Goal: Task Accomplishment & Management: Complete application form

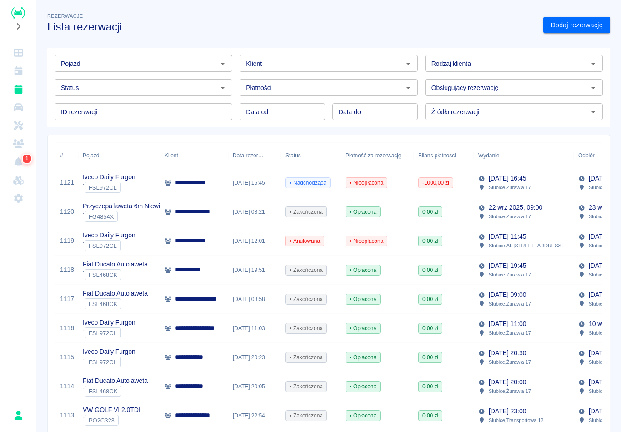
click at [21, 88] on icon "Rezerwacje" at bounding box center [18, 89] width 8 height 9
click at [582, 27] on link "Dodaj rezerwację" at bounding box center [576, 25] width 67 height 17
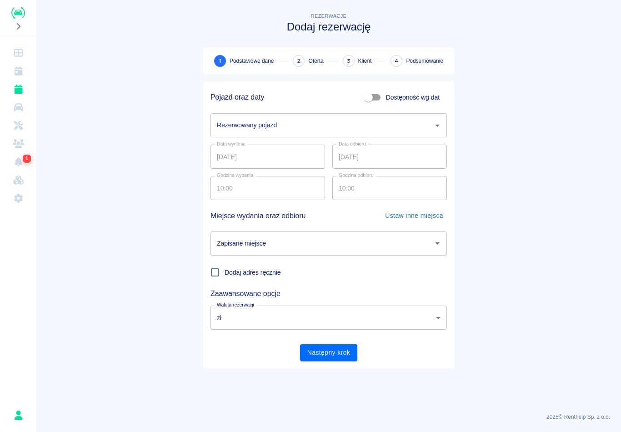
click at [293, 132] on input "Rezerwowany pojazd" at bounding box center [322, 125] width 215 height 16
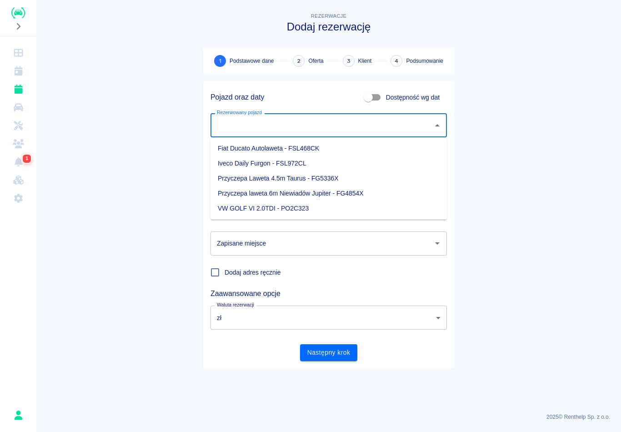
click at [280, 149] on li "Fiat Ducato Autolaweta - FSL468CK" at bounding box center [329, 148] width 236 height 15
type input "Fiat Ducato Autolaweta - FSL468CK"
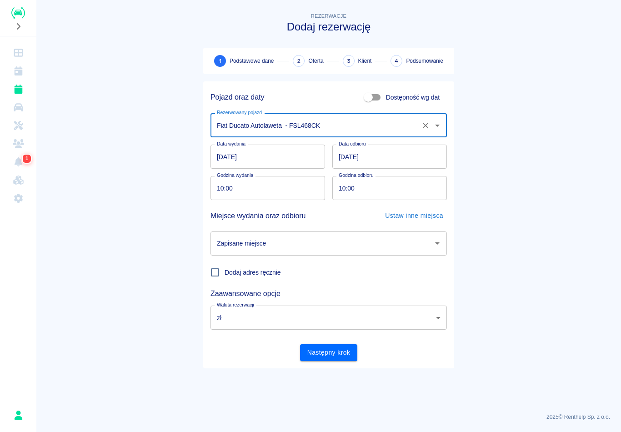
click at [222, 186] on input "10:00" at bounding box center [265, 188] width 108 height 24
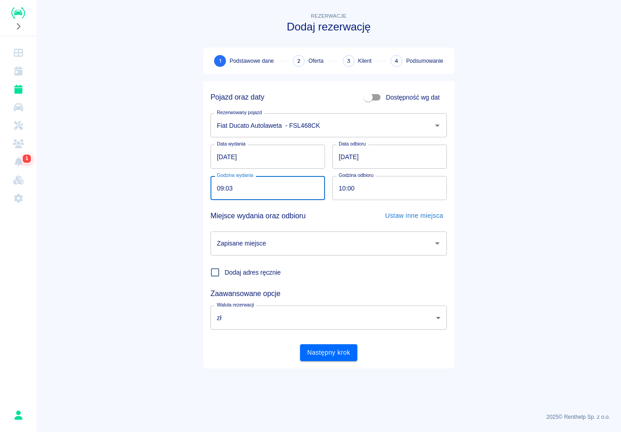
type input "09:30"
click at [338, 187] on input "10:00" at bounding box center [386, 188] width 108 height 24
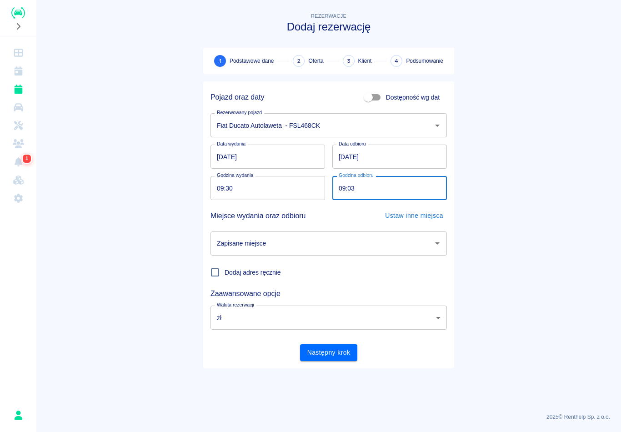
type input "09:30"
click at [328, 250] on input "Zapisane miejsce" at bounding box center [322, 244] width 215 height 16
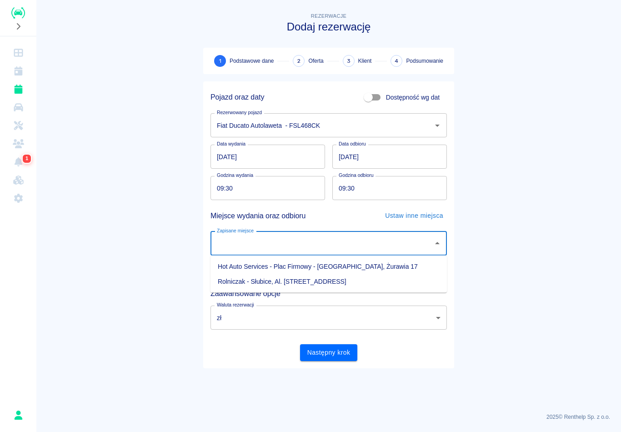
click at [322, 267] on li "Hot Auto Services - Plac Firmowy - [GEOGRAPHIC_DATA], Żurawia 17" at bounding box center [329, 266] width 236 height 15
type input "Hot Auto Services - Plac Firmowy - [GEOGRAPHIC_DATA], Żurawia 17"
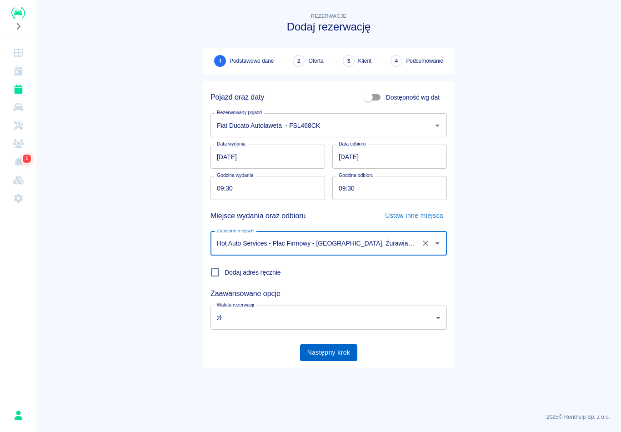
click at [337, 353] on button "Następny krok" at bounding box center [329, 352] width 58 height 17
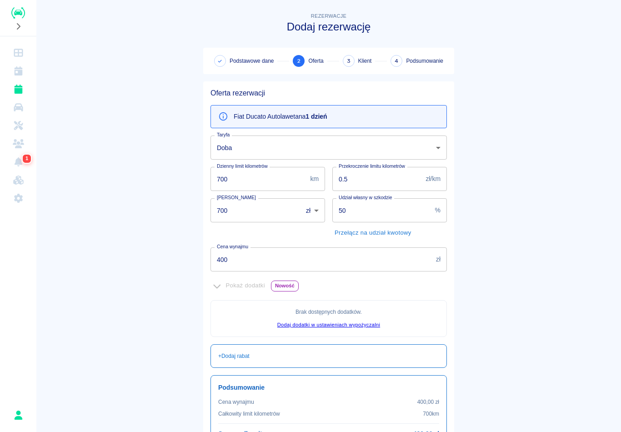
click at [397, 210] on input "50" at bounding box center [381, 210] width 99 height 24
type input "5"
type input "70"
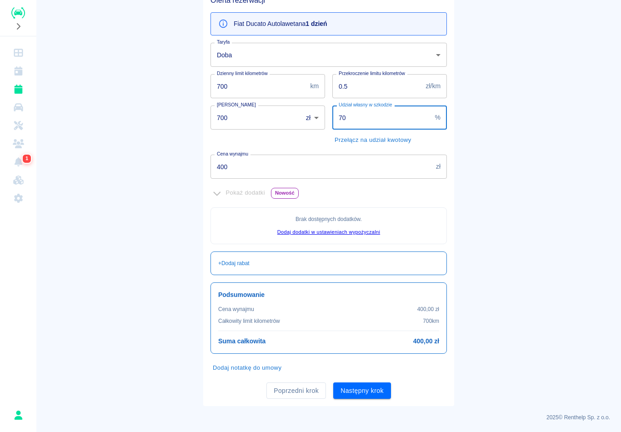
scroll to position [92, 0]
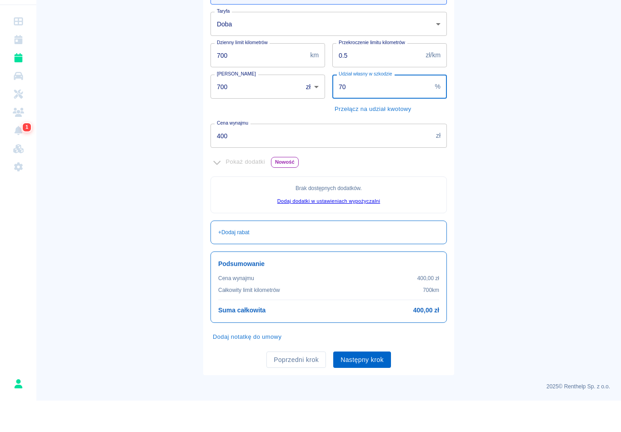
click at [364, 383] on button "Następny krok" at bounding box center [362, 391] width 58 height 17
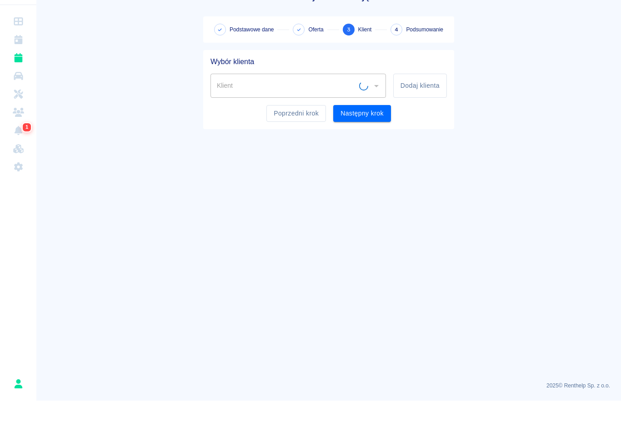
scroll to position [0, 0]
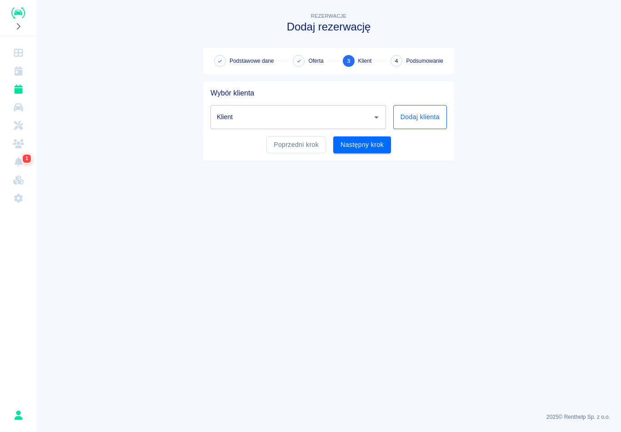
click at [429, 110] on button "Dodaj klienta" at bounding box center [420, 117] width 54 height 24
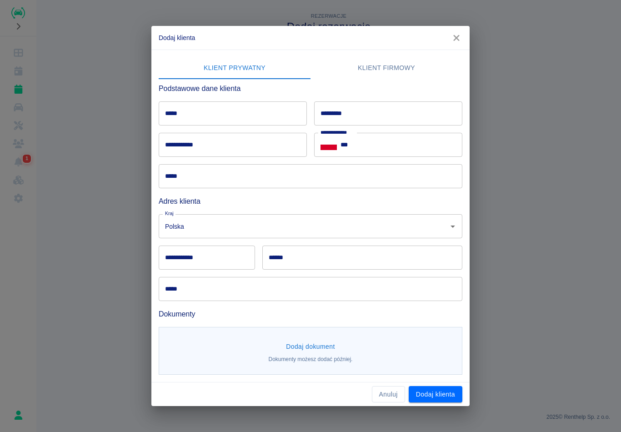
click at [240, 111] on input "*****" at bounding box center [233, 113] width 148 height 24
type input "******"
click at [365, 121] on input "*********" at bounding box center [388, 113] width 148 height 24
type input "******"
click at [232, 152] on input "**********" at bounding box center [233, 145] width 148 height 24
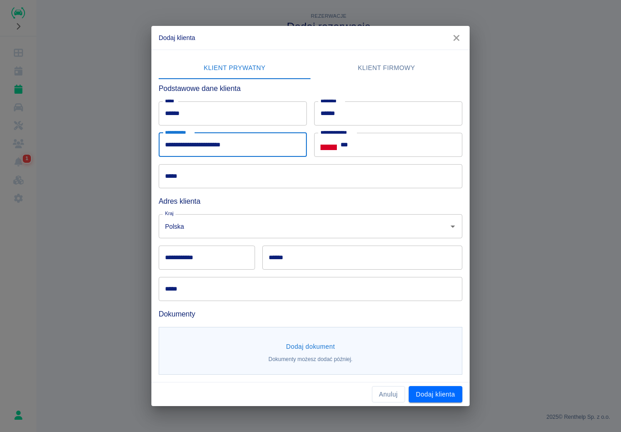
type input "**********"
click at [337, 148] on icon "Select country" at bounding box center [329, 147] width 16 height 5
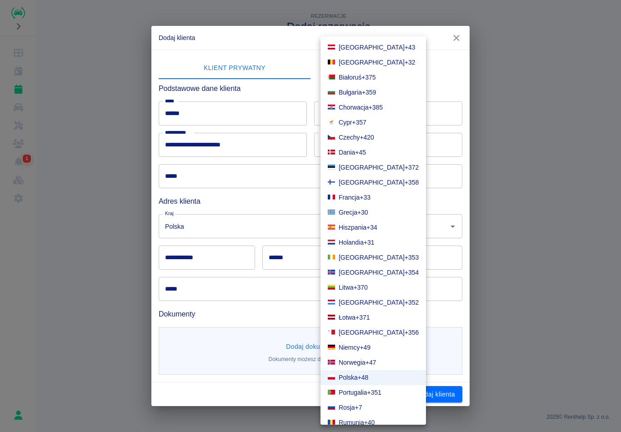
click at [364, 348] on span "+49" at bounding box center [365, 348] width 11 height 10
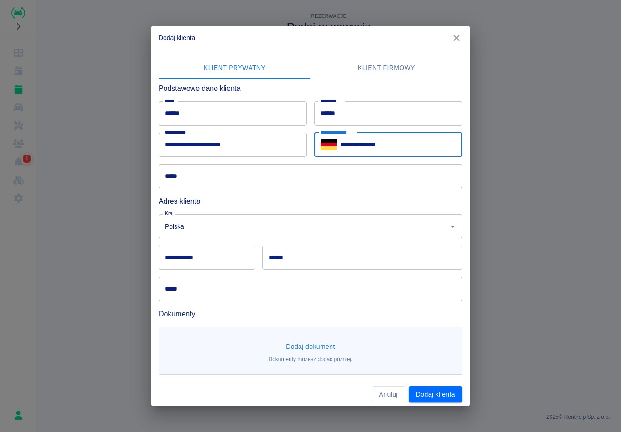
type input "**********"
click at [217, 173] on input "*****" at bounding box center [311, 176] width 304 height 24
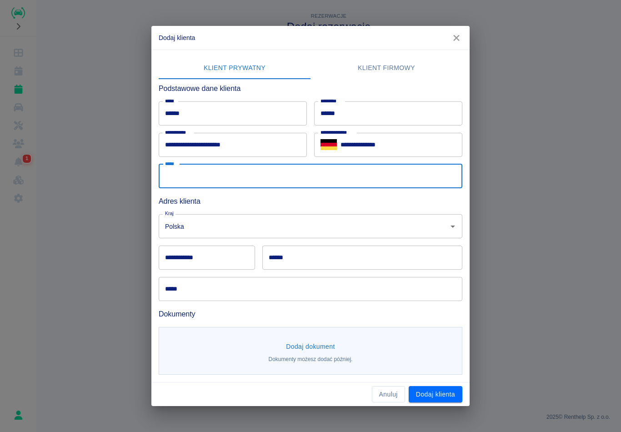
click at [220, 181] on input "*****" at bounding box center [311, 176] width 304 height 24
type input "******"
click at [195, 259] on div "**********" at bounding box center [207, 258] width 96 height 24
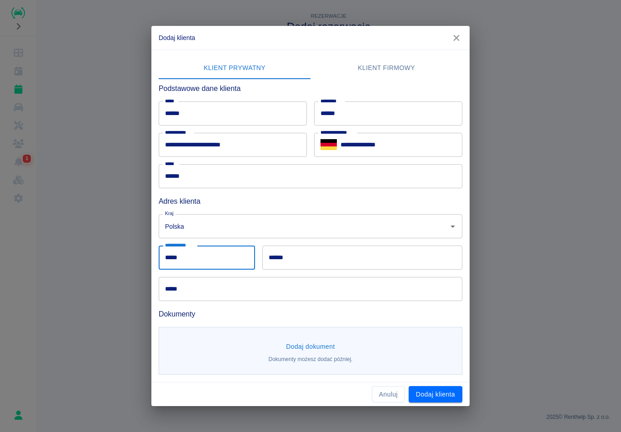
type input "*****"
click at [312, 259] on input "******" at bounding box center [362, 258] width 200 height 24
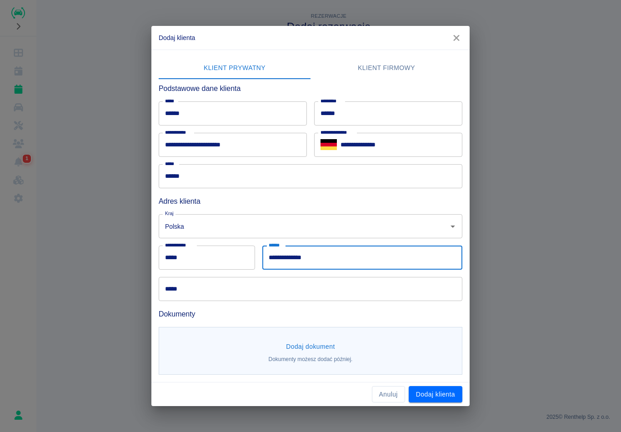
type input "**********"
click at [200, 290] on input "*****" at bounding box center [311, 289] width 304 height 24
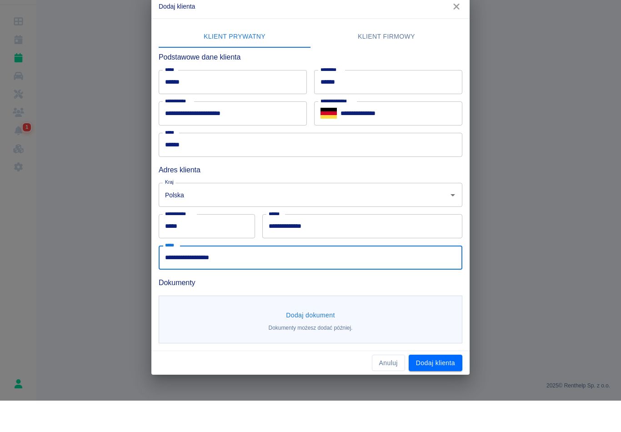
type input "**********"
click at [302, 338] on button "Dodaj dokument" at bounding box center [310, 346] width 56 height 17
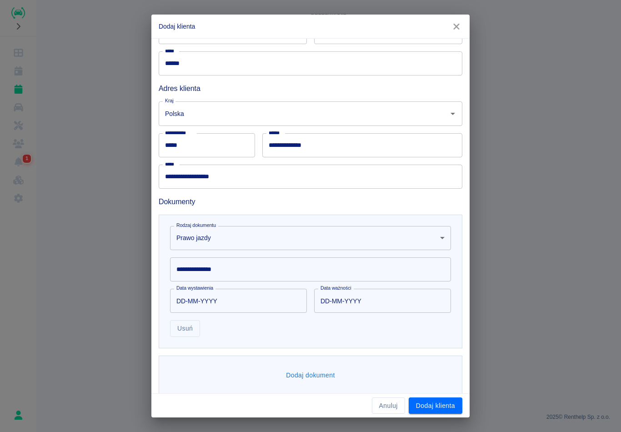
scroll to position [102, 0]
click at [310, 247] on body "**********" at bounding box center [310, 216] width 621 height 432
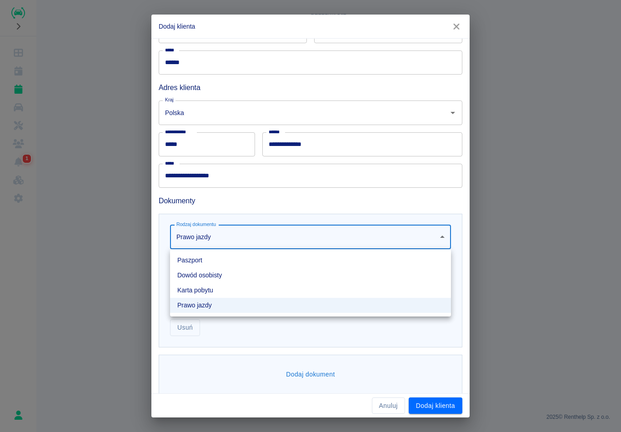
click at [238, 275] on li "Dowód osobisty" at bounding box center [310, 275] width 281 height 15
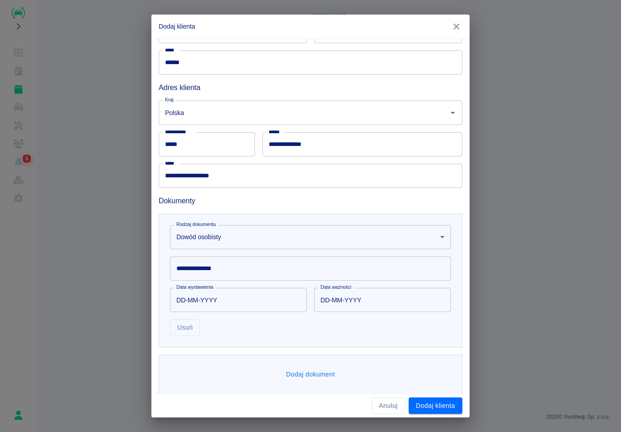
click at [249, 268] on input "**********" at bounding box center [310, 269] width 281 height 24
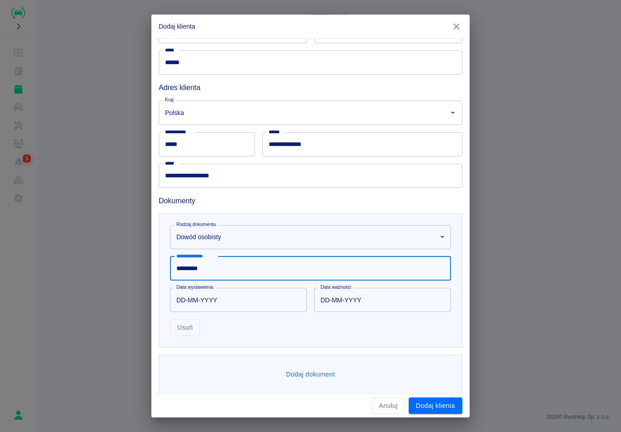
type input "*********"
click at [184, 300] on input "DD-MM-YYYY" at bounding box center [235, 300] width 131 height 24
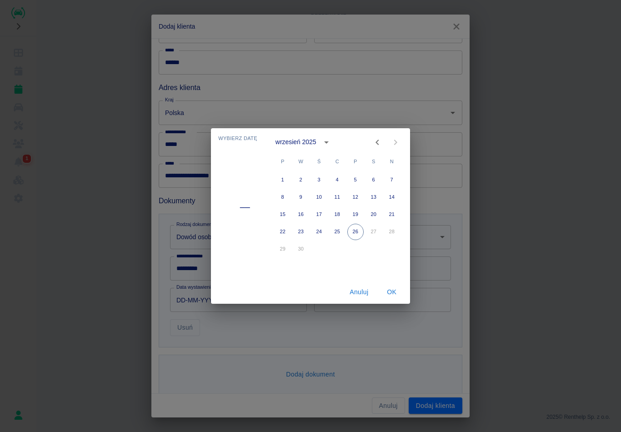
click at [312, 139] on div "wrzesień 2025" at bounding box center [296, 142] width 41 height 10
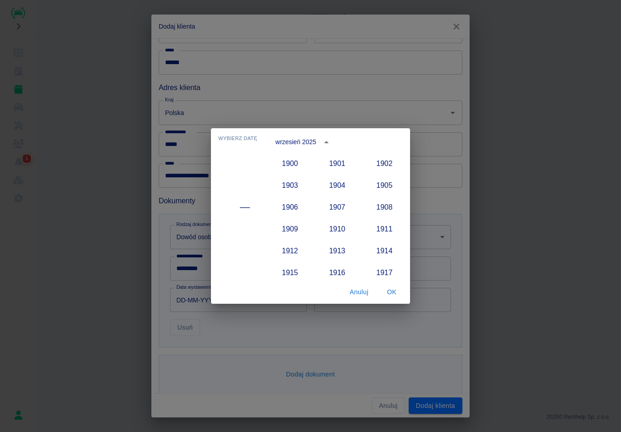
scroll to position [842, 0]
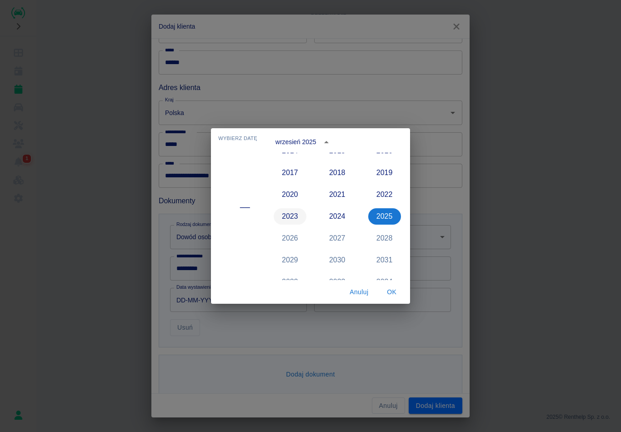
click at [298, 215] on button "2023" at bounding box center [290, 216] width 33 height 16
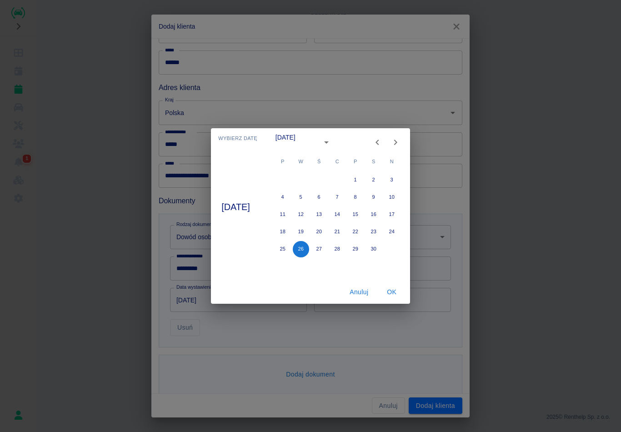
type input "[DATE]"
click at [296, 140] on div "[DATE]" at bounding box center [286, 142] width 20 height 10
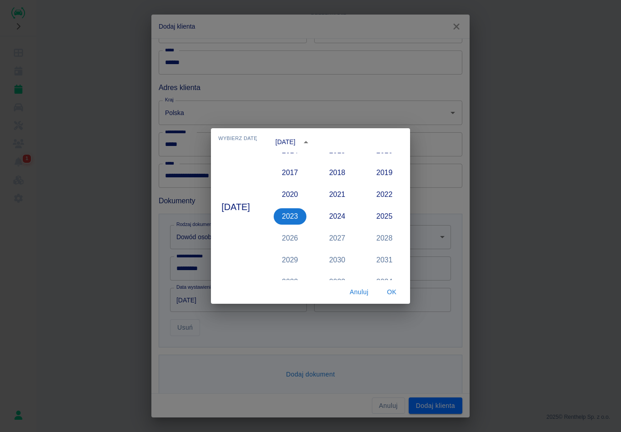
click at [402, 295] on button "OK" at bounding box center [391, 292] width 29 height 17
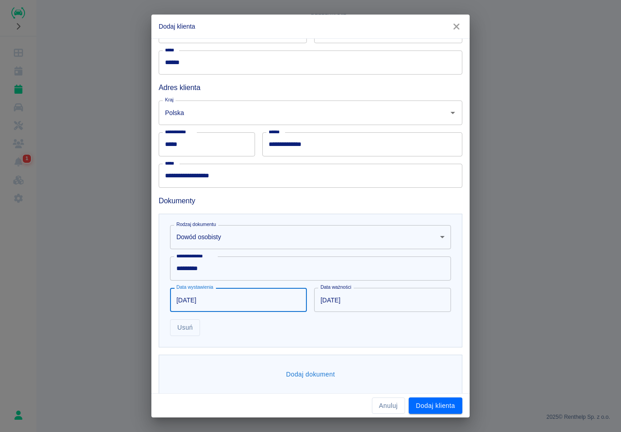
click at [249, 298] on input "[DATE]" at bounding box center [235, 300] width 131 height 24
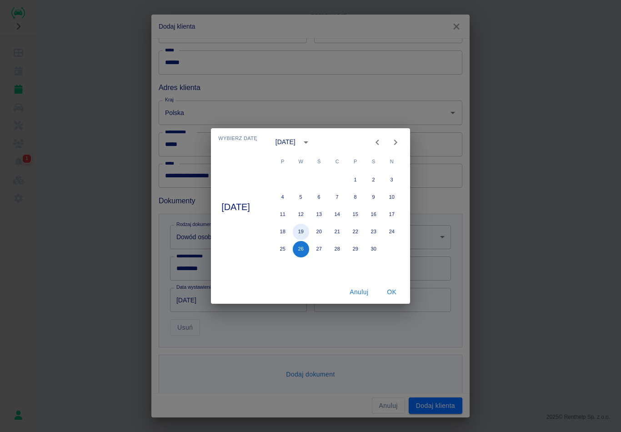
click at [307, 231] on button "19" at bounding box center [301, 232] width 16 height 16
type input "[DATE]"
click at [403, 291] on button "OK" at bounding box center [391, 292] width 29 height 17
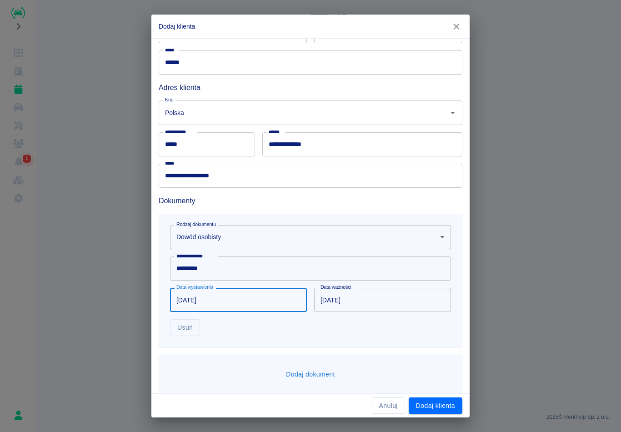
click at [343, 298] on input "[DATE]" at bounding box center [379, 300] width 131 height 24
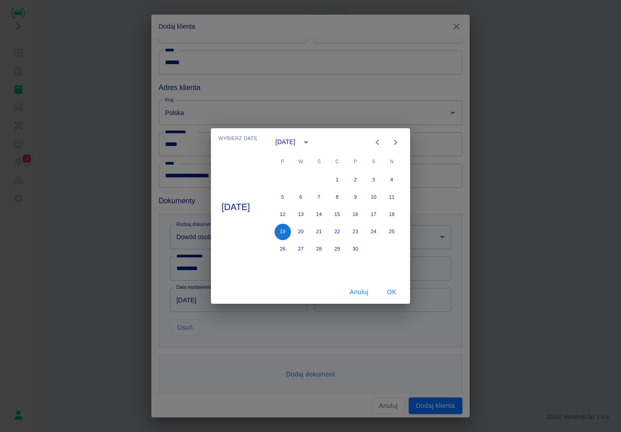
click at [401, 142] on icon "Next month" at bounding box center [395, 142] width 11 height 11
click at [401, 141] on icon "Next month" at bounding box center [395, 142] width 11 height 11
click at [383, 140] on icon "Previous month" at bounding box center [377, 142] width 11 height 11
click at [383, 139] on icon "Previous month" at bounding box center [377, 142] width 11 height 11
click at [421, 317] on div "Wybierz datę [DATE] [DATE] P W Ś C P S N 1 2 3 4 5 6 7 8 9 10 11 12 13 14 15 16…" at bounding box center [310, 216] width 621 height 432
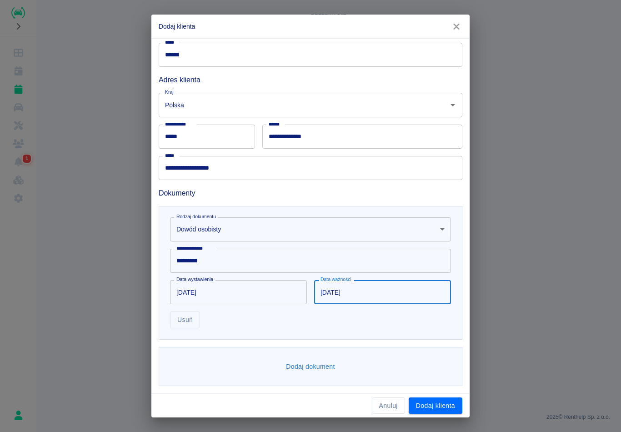
scroll to position [110, 0]
click at [304, 356] on div "Dodaj dokument" at bounding box center [311, 367] width 304 height 40
click at [327, 367] on button "Dodaj dokument" at bounding box center [310, 367] width 56 height 17
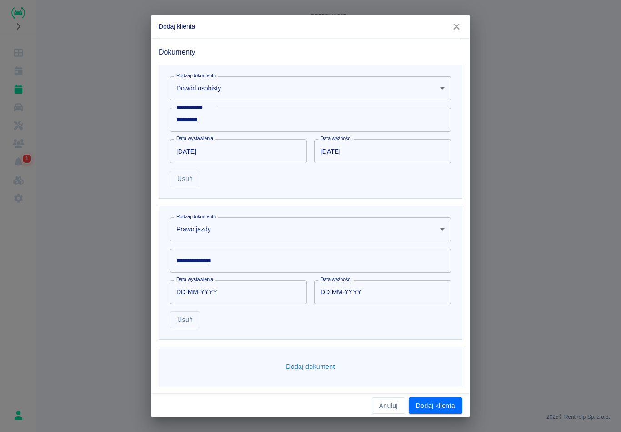
scroll to position [251, 0]
click at [261, 266] on input "**********" at bounding box center [310, 261] width 281 height 24
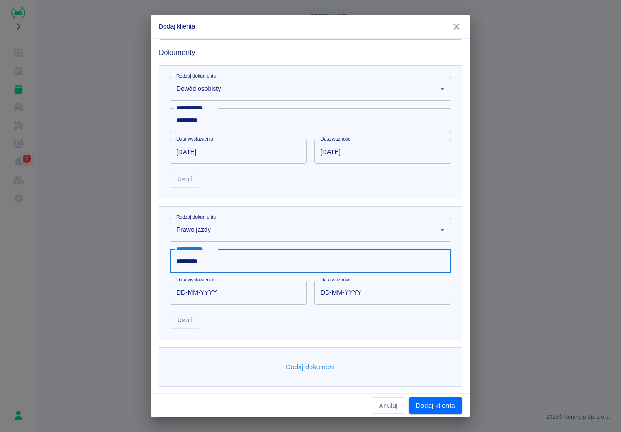
type input "*********"
click at [179, 290] on input "DD-MM-YYYY" at bounding box center [235, 293] width 131 height 24
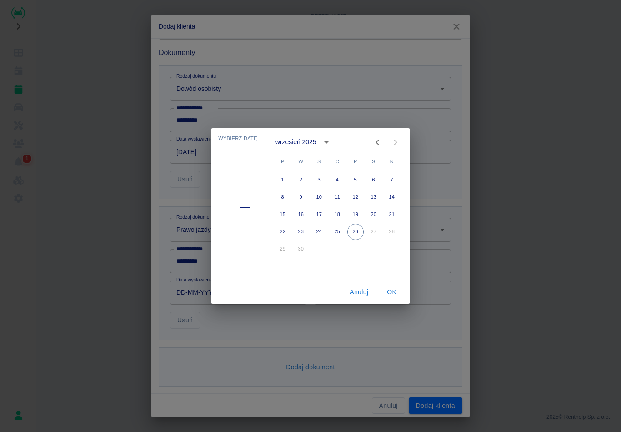
click at [325, 147] on icon "calendar view is open, switch to year view" at bounding box center [326, 142] width 11 height 11
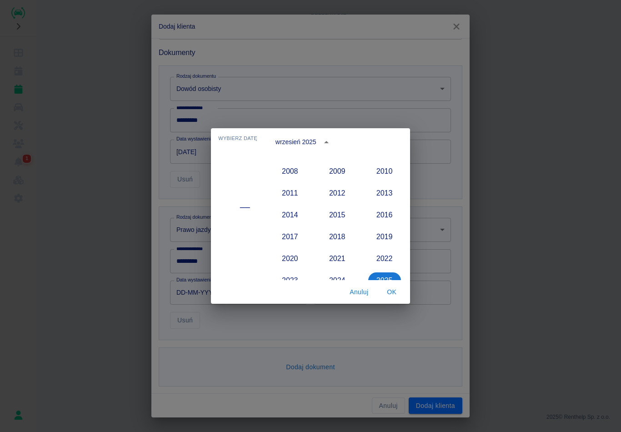
scroll to position [772, 0]
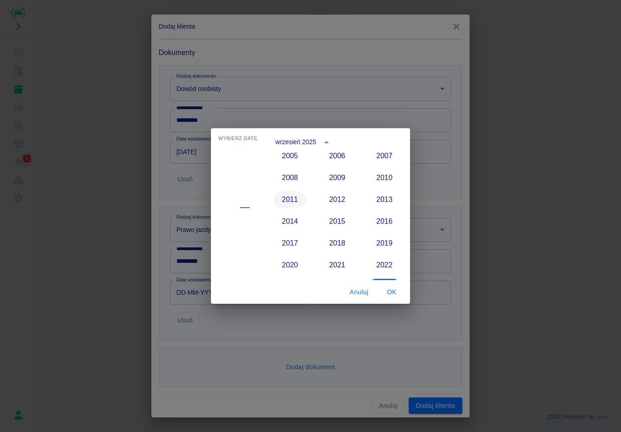
click at [295, 202] on button "2011" at bounding box center [290, 199] width 33 height 16
type input "[DATE]"
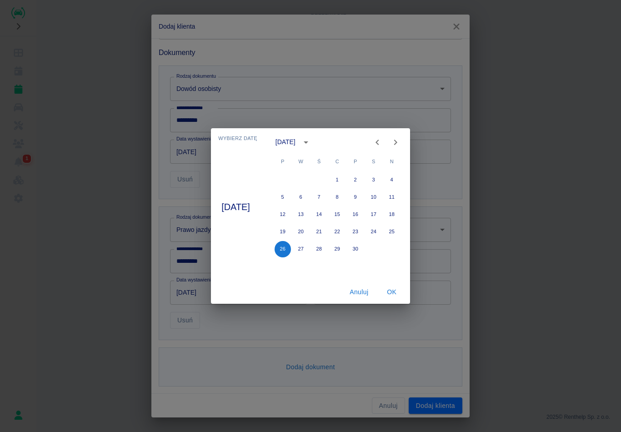
click at [383, 146] on icon "Previous month" at bounding box center [377, 142] width 11 height 11
click at [383, 142] on icon "Previous month" at bounding box center [377, 142] width 11 height 11
click at [382, 146] on icon "Previous month" at bounding box center [377, 142] width 11 height 11
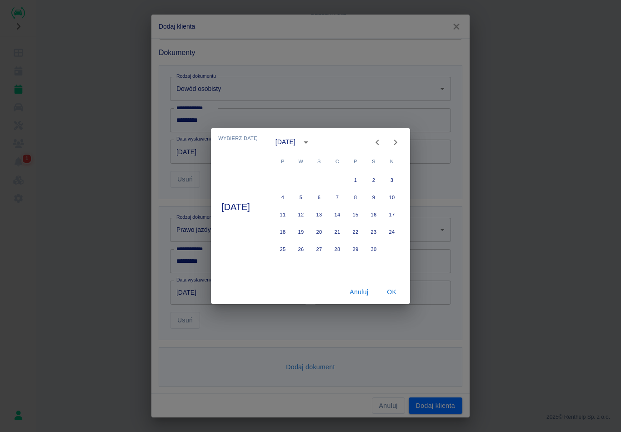
click at [383, 143] on icon "Previous month" at bounding box center [377, 142] width 11 height 11
click at [327, 214] on button "16" at bounding box center [319, 214] width 16 height 16
type input "[DATE]"
click at [397, 298] on button "OK" at bounding box center [391, 292] width 29 height 17
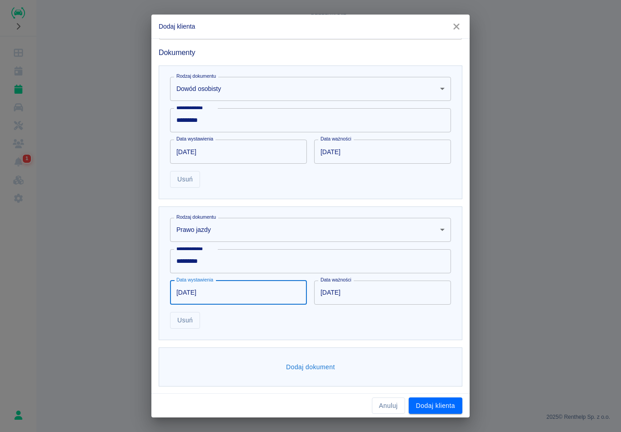
click at [376, 291] on input "[DATE]" at bounding box center [379, 293] width 131 height 24
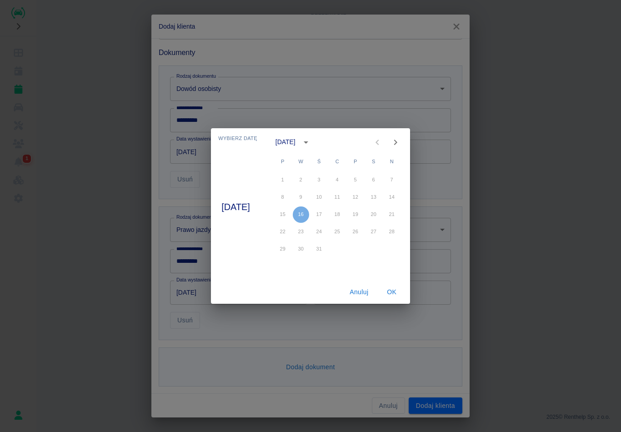
click at [314, 142] on button "calendar view is open, switch to year view" at bounding box center [305, 142] width 15 height 15
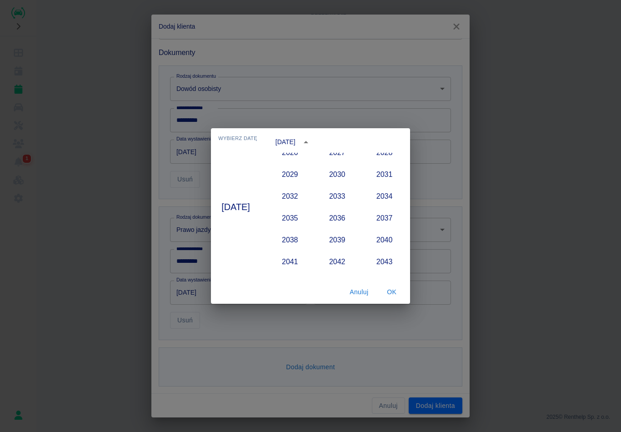
scroll to position [924, 0]
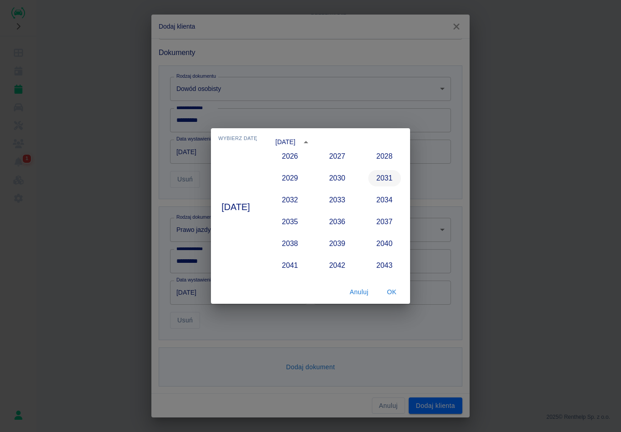
click at [387, 176] on button "2031" at bounding box center [384, 178] width 33 height 16
type input "[DATE]"
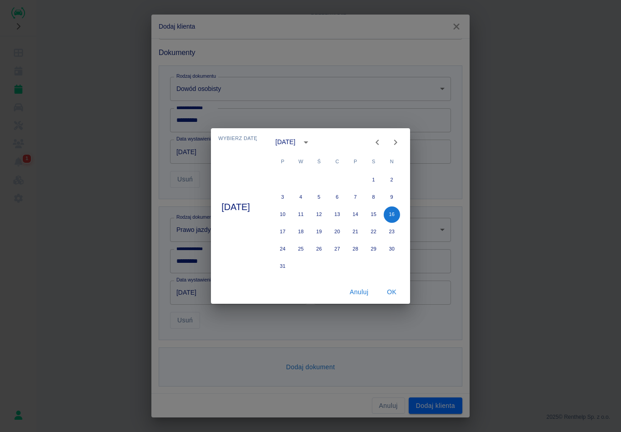
click at [398, 290] on button "OK" at bounding box center [391, 292] width 29 height 17
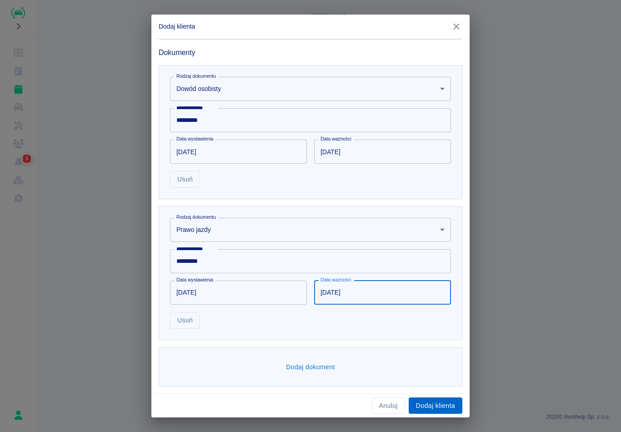
click at [433, 411] on button "Dodaj klienta" at bounding box center [436, 405] width 54 height 17
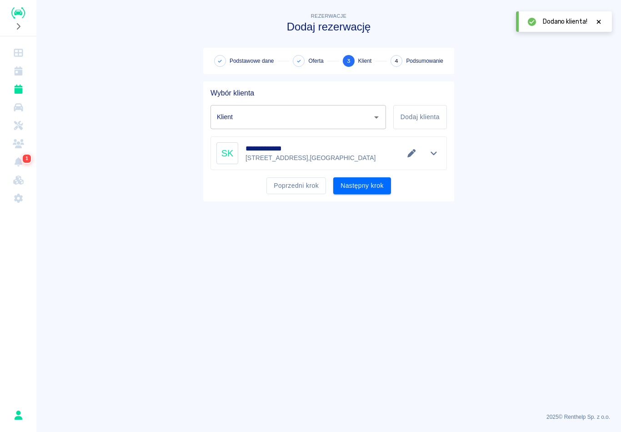
type input "[PERSON_NAME] ([PHONE_NUMBER])"
click at [378, 185] on button "Następny krok" at bounding box center [362, 185] width 58 height 17
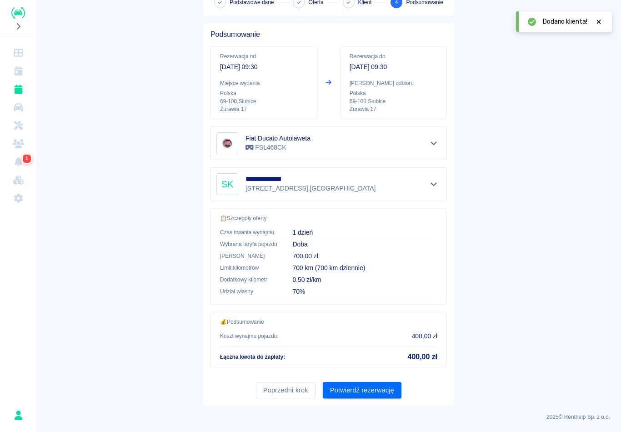
scroll to position [58, 0]
click at [360, 385] on button "Potwierdź rezerwację" at bounding box center [362, 390] width 79 height 17
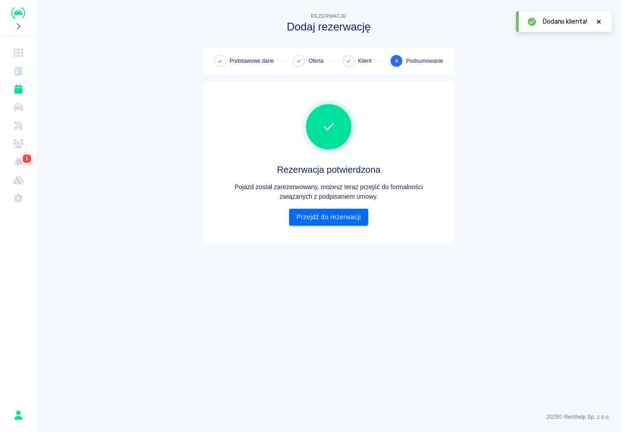
scroll to position [0, 0]
click at [354, 220] on link "Przejdź do rezerwacji" at bounding box center [328, 217] width 79 height 17
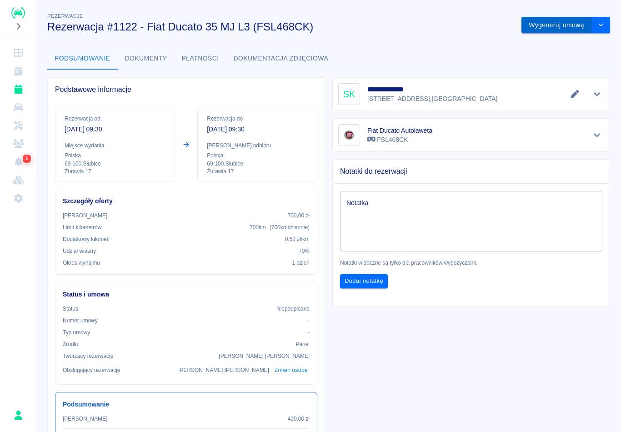
click at [544, 28] on button "Wygeneruj umowę" at bounding box center [557, 25] width 70 height 17
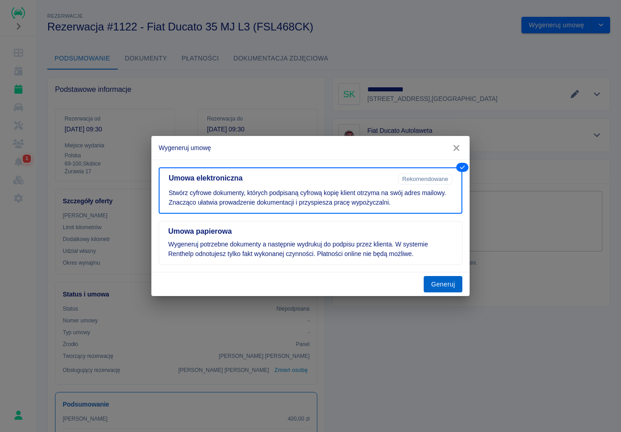
click at [450, 277] on button "Generuj" at bounding box center [443, 284] width 39 height 17
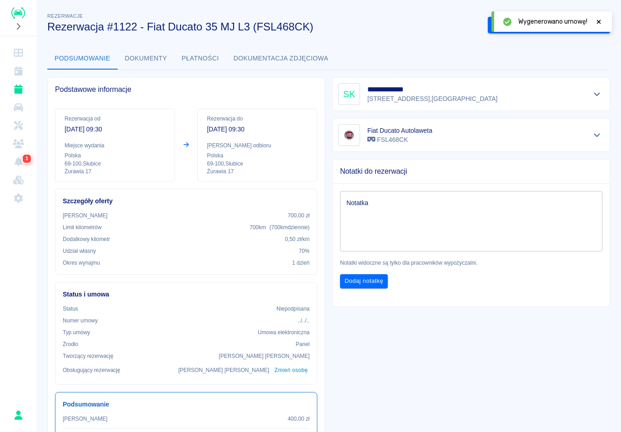
click at [599, 20] on icon at bounding box center [599, 22] width 8 height 6
click at [560, 26] on button "Podpisz umowę elektroniczną" at bounding box center [540, 25] width 104 height 17
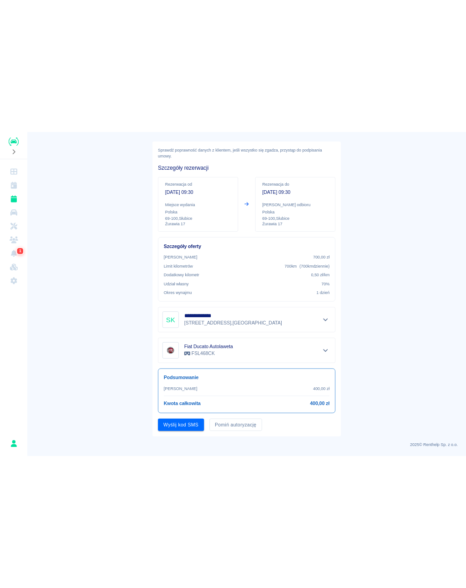
scroll to position [35, 0]
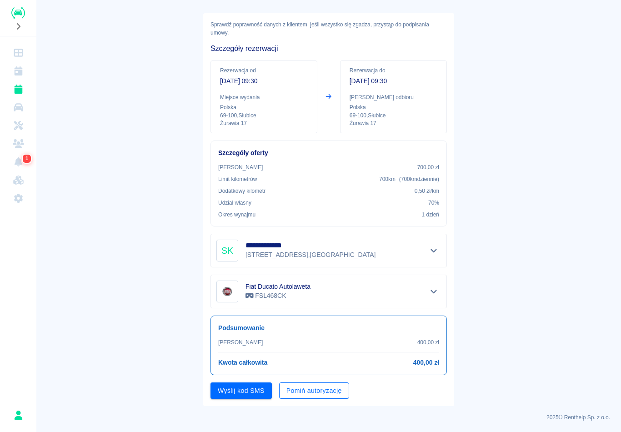
click at [330, 390] on button "Pomiń autoryzację" at bounding box center [314, 390] width 70 height 17
click at [259, 394] on button "Podpisz umowę" at bounding box center [242, 390] width 62 height 17
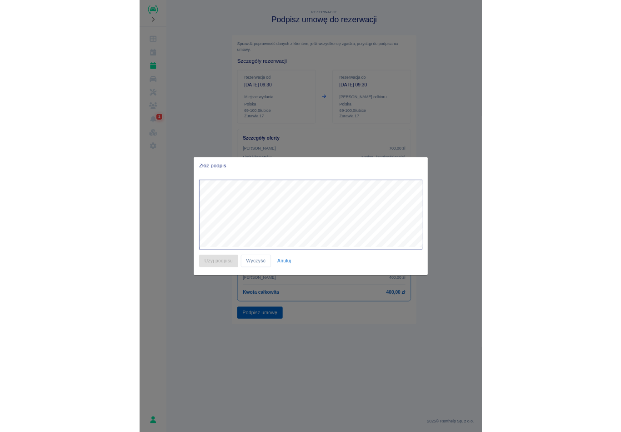
scroll to position [0, 0]
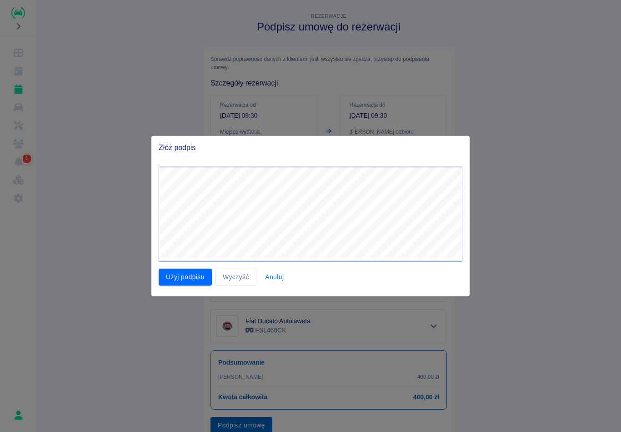
click at [200, 280] on button "Użyj podpisu" at bounding box center [185, 277] width 53 height 17
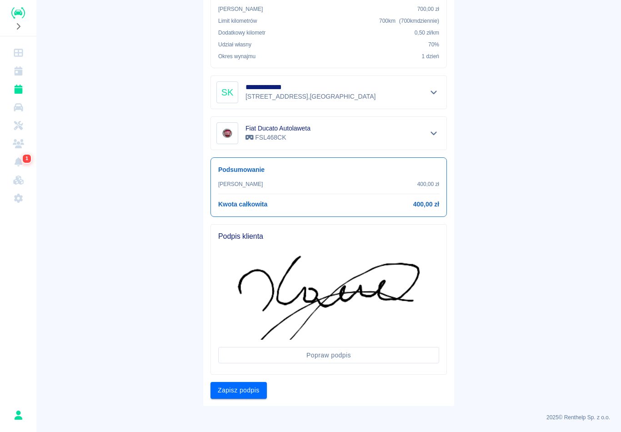
scroll to position [192, 0]
click at [251, 389] on button "Zapisz podpis" at bounding box center [239, 390] width 56 height 17
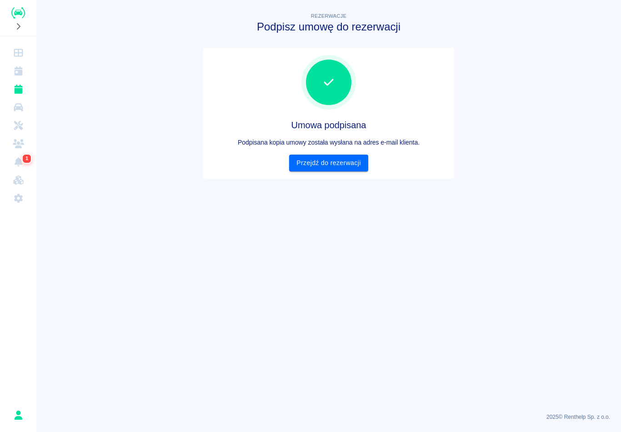
click at [353, 168] on link "Przejdź do rezerwacji" at bounding box center [328, 163] width 79 height 17
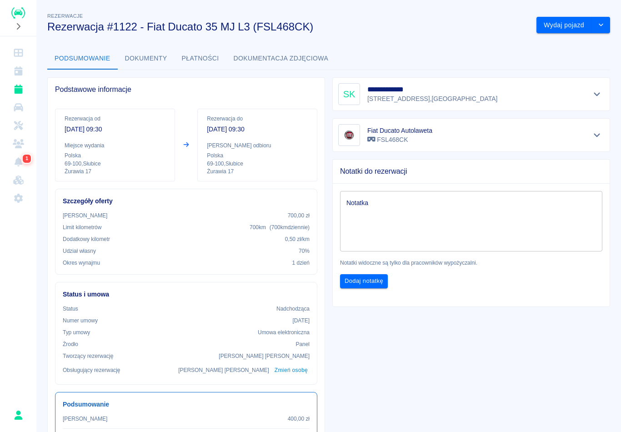
click at [556, 19] on button "Wydaj pojazd" at bounding box center [564, 25] width 55 height 17
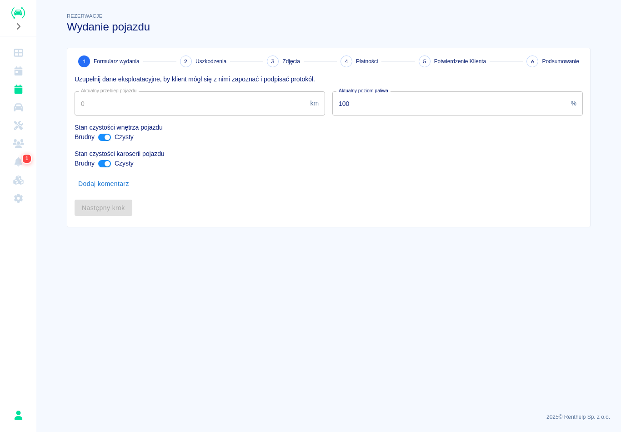
type input "721527"
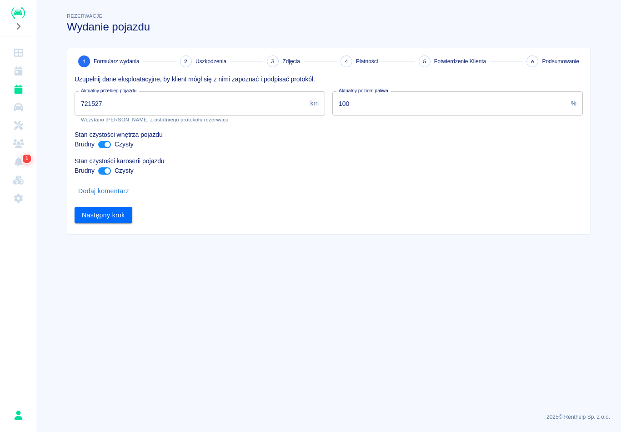
click at [109, 171] on input "ant design" at bounding box center [107, 170] width 22 height 7
checkbox input "false"
click at [122, 207] on button "Następny krok" at bounding box center [104, 215] width 58 height 17
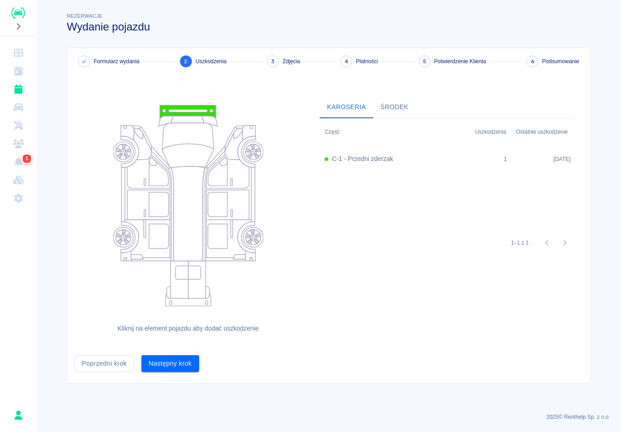
click at [192, 357] on button "Następny krok" at bounding box center [170, 363] width 58 height 17
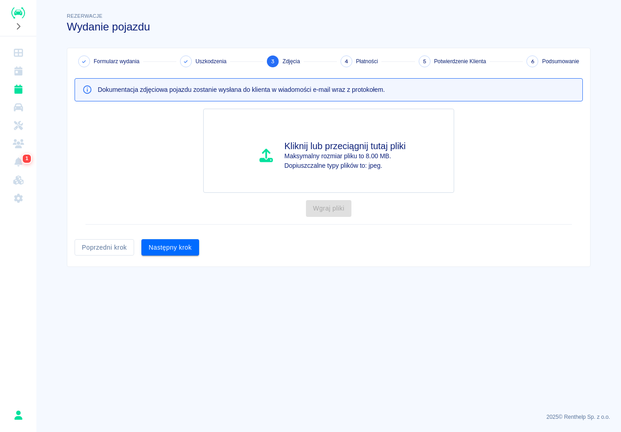
click at [191, 240] on button "Następny krok" at bounding box center [170, 247] width 58 height 17
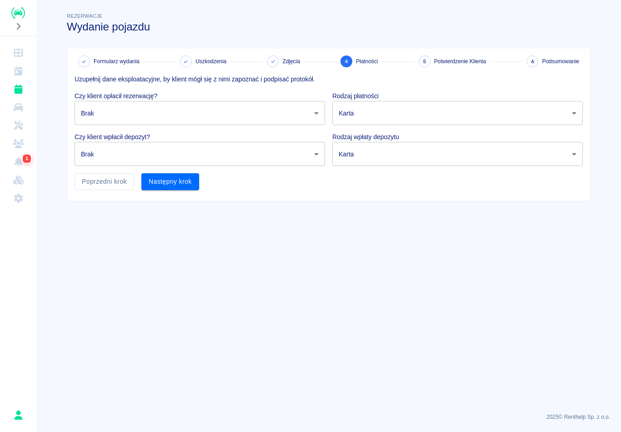
click at [253, 106] on body "Używamy plików Cookies, by zapewnić Ci najlepsze możliwe doświadczenie. Aby dow…" at bounding box center [310, 216] width 621 height 432
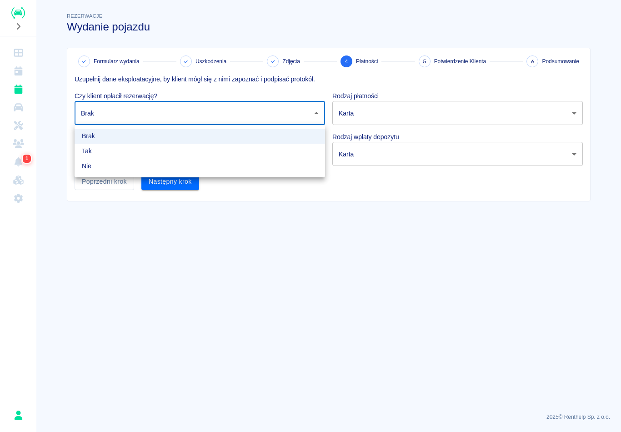
click at [105, 151] on li "Tak" at bounding box center [200, 151] width 251 height 15
type input "true"
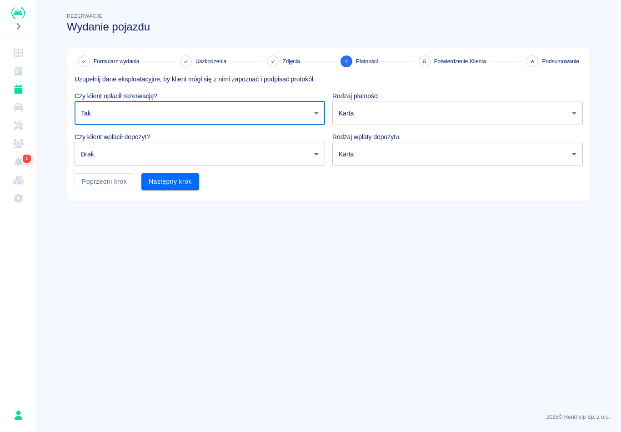
click at [129, 151] on body "Używamy plików Cookies, by zapewnić Ci najlepsze możliwe doświadczenie. Aby dow…" at bounding box center [310, 216] width 621 height 432
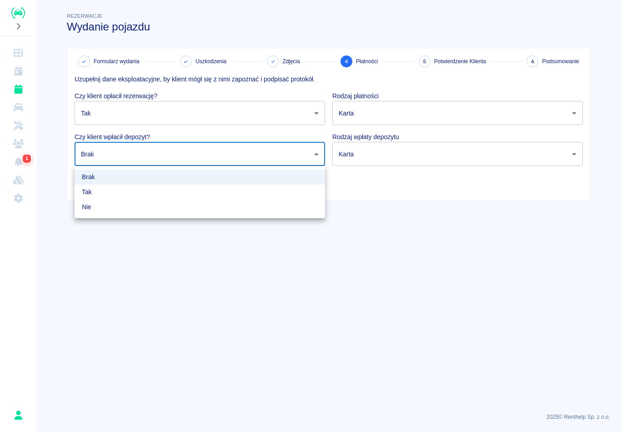
click at [106, 196] on li "Tak" at bounding box center [200, 192] width 251 height 15
type input "true"
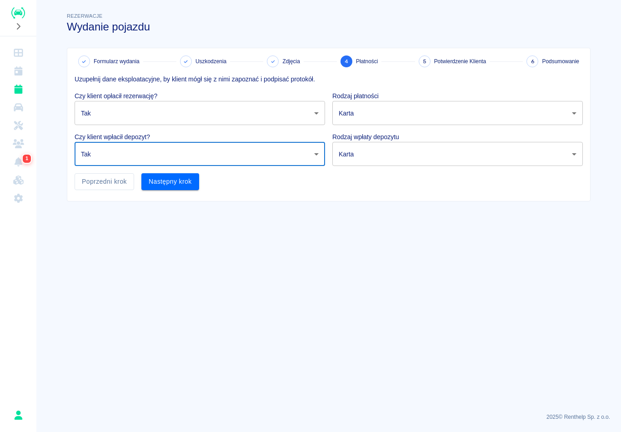
click at [402, 113] on body "Używamy plików Cookies, by zapewnić Ci najlepsze możliwe doświadczenie. Aby dow…" at bounding box center [310, 216] width 621 height 432
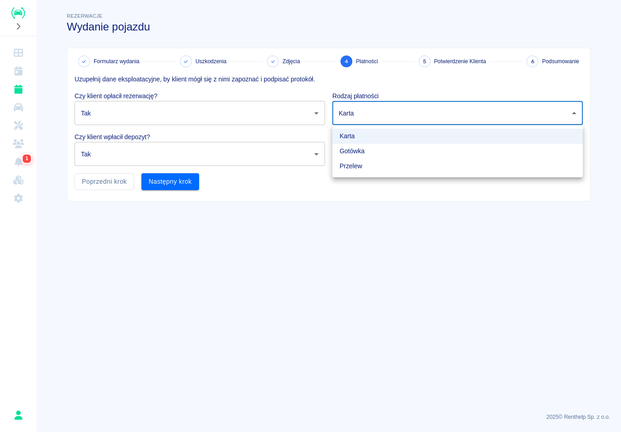
click at [362, 153] on li "Gotówka" at bounding box center [457, 151] width 251 height 15
type input "cash"
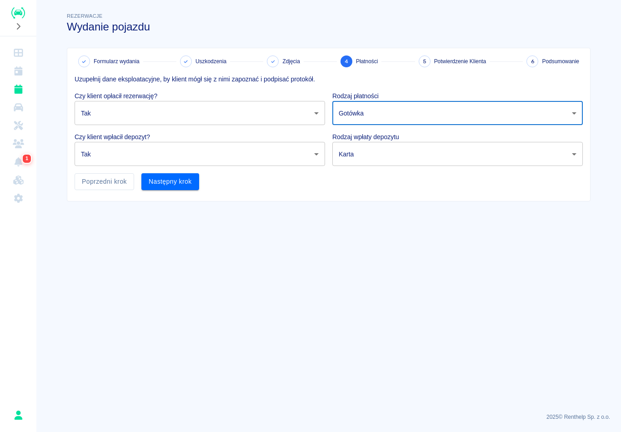
click at [378, 147] on body "Używamy plików Cookies, by zapewnić Ci najlepsze możliwe doświadczenie. Aby dow…" at bounding box center [310, 216] width 621 height 432
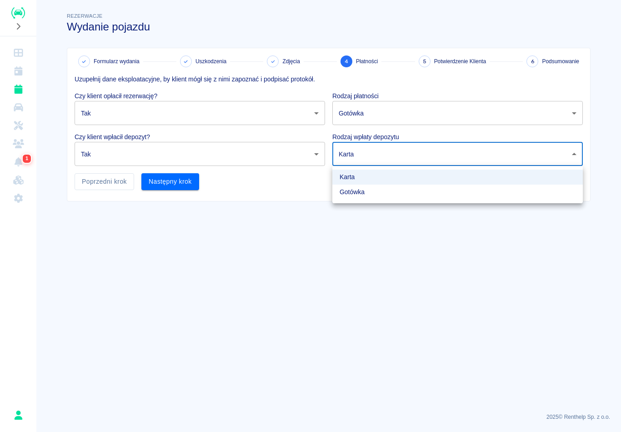
click at [356, 193] on li "Gotówka" at bounding box center [457, 192] width 251 height 15
type input "cash"
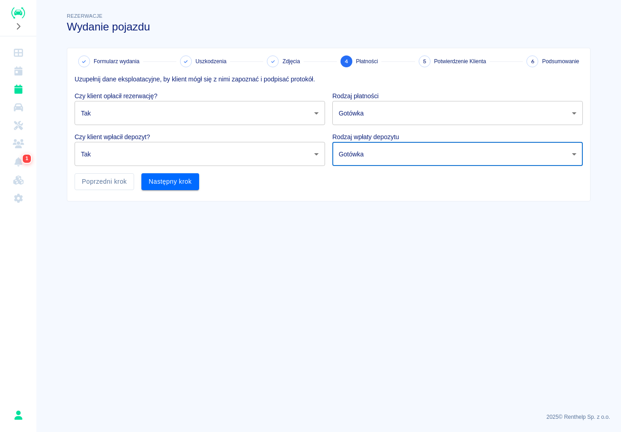
click at [182, 186] on button "Następny krok" at bounding box center [170, 181] width 58 height 17
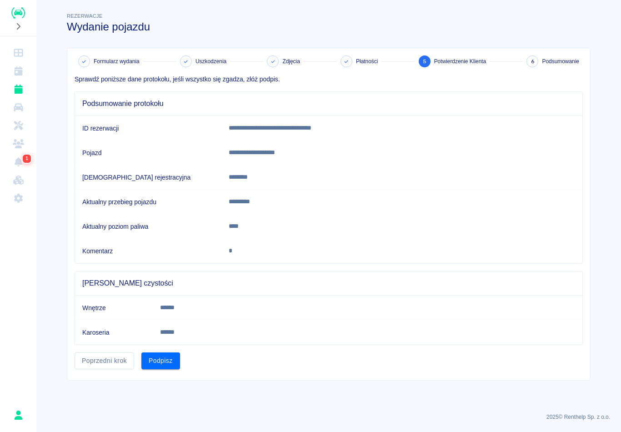
click at [171, 361] on button "Podpisz" at bounding box center [160, 360] width 39 height 17
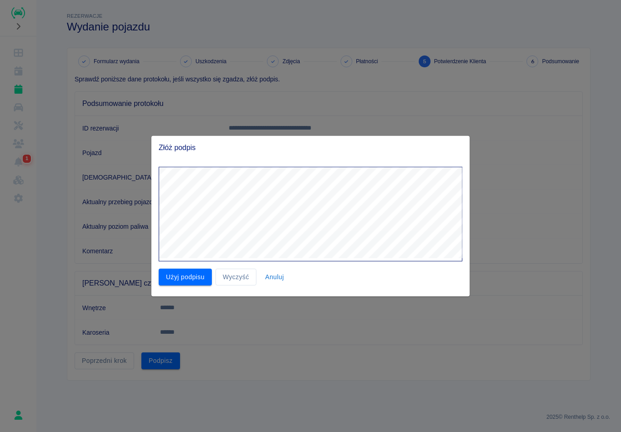
click at [189, 272] on button "Użyj podpisu" at bounding box center [185, 277] width 53 height 17
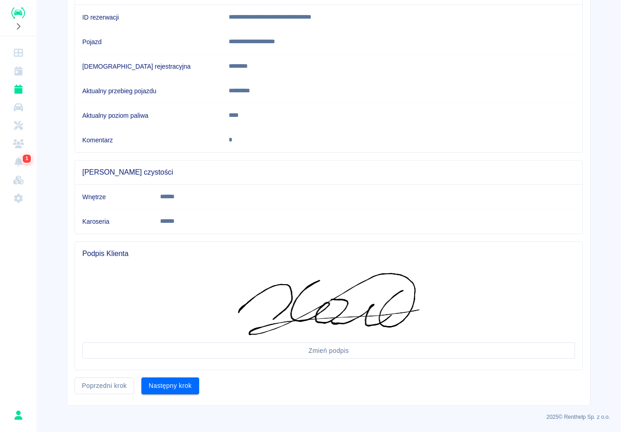
scroll to position [111, 0]
click at [185, 392] on button "Następny krok" at bounding box center [170, 386] width 58 height 17
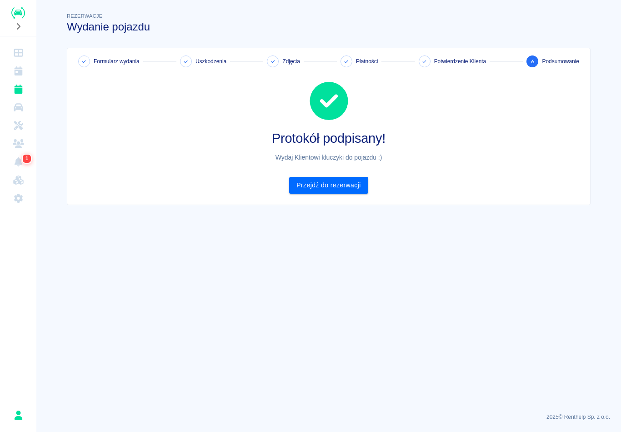
click at [345, 183] on link "Przejdź do rezerwacji" at bounding box center [328, 185] width 79 height 17
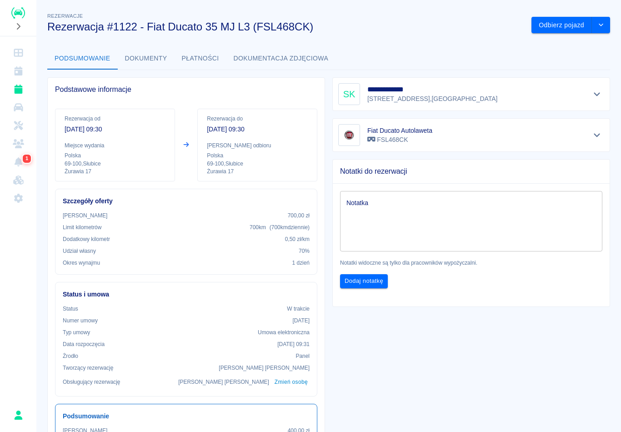
click at [573, 136] on div "Fiat Ducato Autolaweta FSL468CK" at bounding box center [471, 135] width 266 height 22
click at [597, 135] on icon "Pokaż szczegóły" at bounding box center [597, 135] width 10 height 8
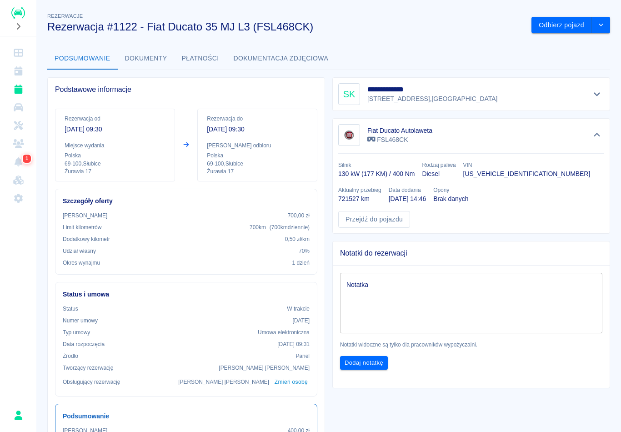
click at [394, 217] on link "Przejdź do pojazdu" at bounding box center [374, 219] width 72 height 17
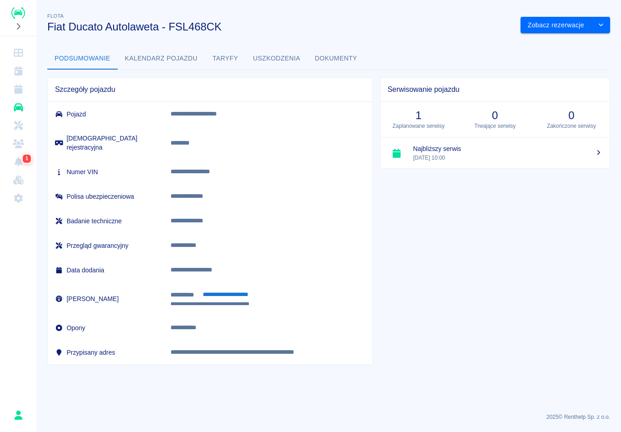
click at [241, 290] on button "**********" at bounding box center [226, 295] width 56 height 10
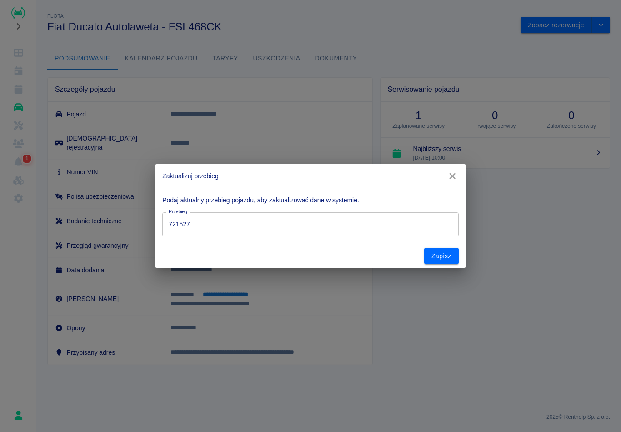
click at [332, 220] on input "721527" at bounding box center [310, 224] width 296 height 24
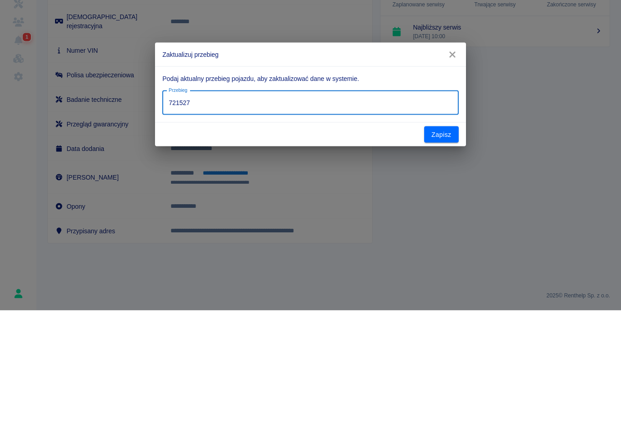
click at [218, 212] on input "721527" at bounding box center [310, 224] width 296 height 24
type input "721851"
click at [436, 248] on button "Zapisz" at bounding box center [441, 256] width 35 height 17
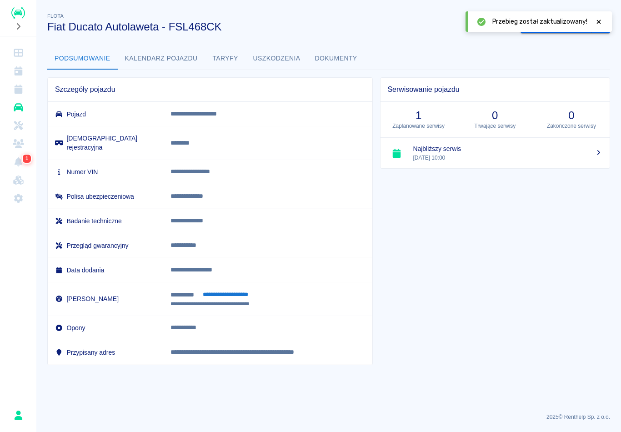
click at [438, 252] on button "Zapisz" at bounding box center [441, 256] width 35 height 17
click at [598, 57] on div at bounding box center [599, 53] width 8 height 19
click at [599, 20] on icon at bounding box center [599, 22] width 8 height 6
click at [566, 25] on button "Zobacz rezerwacje" at bounding box center [556, 25] width 71 height 17
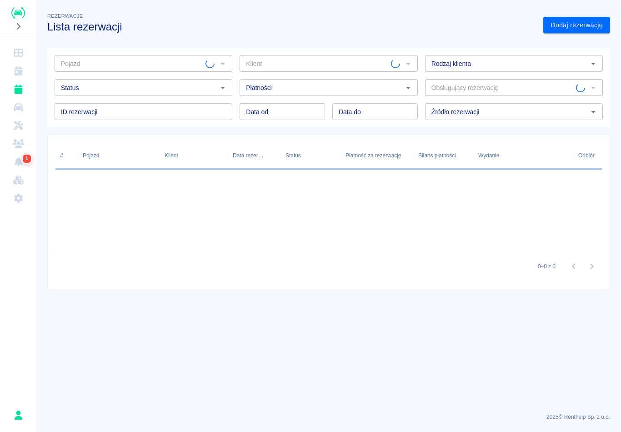
type input "Fiat Ducato Autolaweta - FSL468CK"
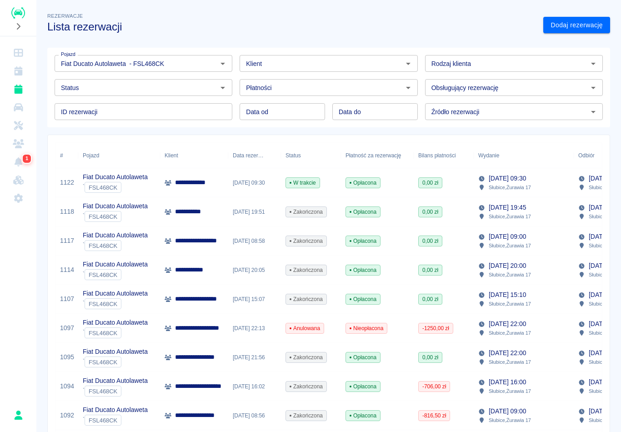
click at [168, 185] on icon at bounding box center [168, 182] width 7 height 5
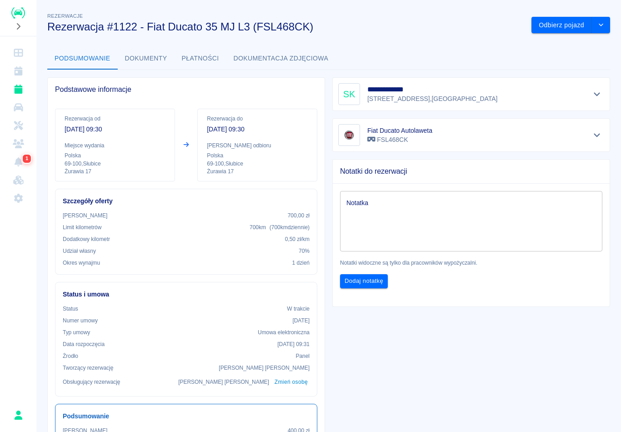
click at [451, 210] on textarea "Notatka" at bounding box center [472, 221] width 250 height 45
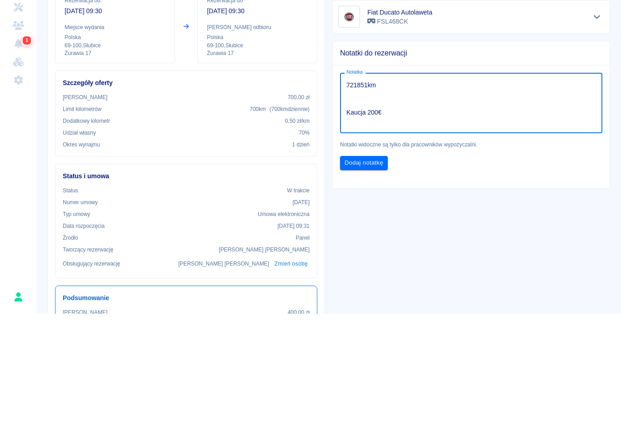
type textarea "721851km Kaucja 200€"
click at [373, 274] on button "Dodaj notatkę" at bounding box center [364, 281] width 48 height 14
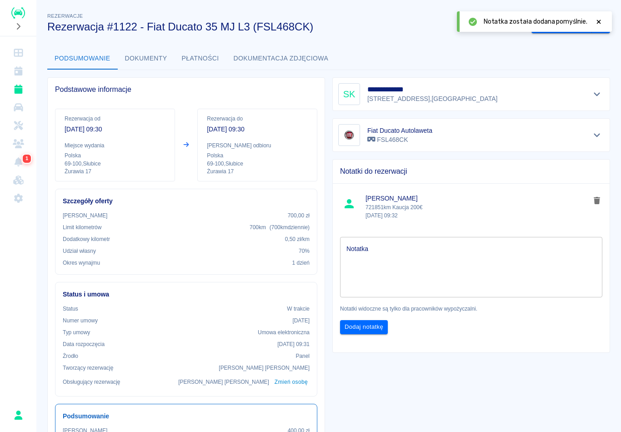
click at [599, 19] on icon at bounding box center [599, 22] width 8 height 6
